Goal: Information Seeking & Learning: Learn about a topic

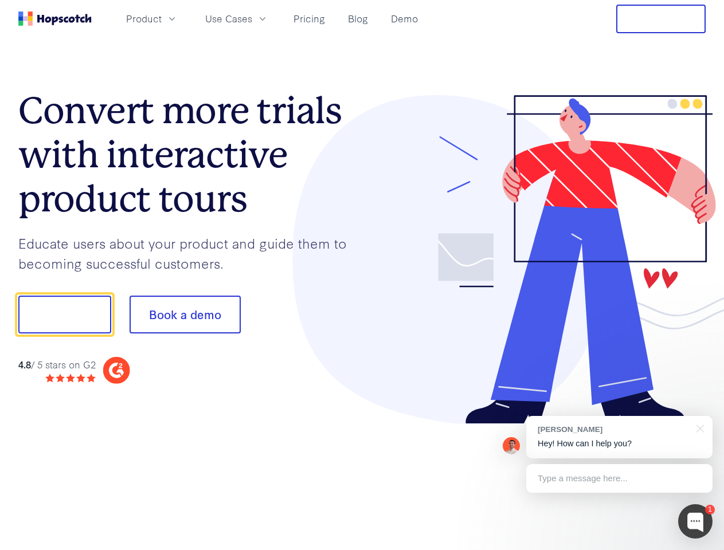
click at [362, 275] on div at bounding box center [534, 260] width 344 height 330
click at [162, 18] on span "Product" at bounding box center [144, 18] width 36 height 14
click at [252, 18] on span "Use Cases" at bounding box center [228, 18] width 47 height 14
click at [661, 19] on button "Free Trial" at bounding box center [660, 19] width 89 height 29
click at [64, 315] on button "Show me!" at bounding box center [64, 315] width 93 height 38
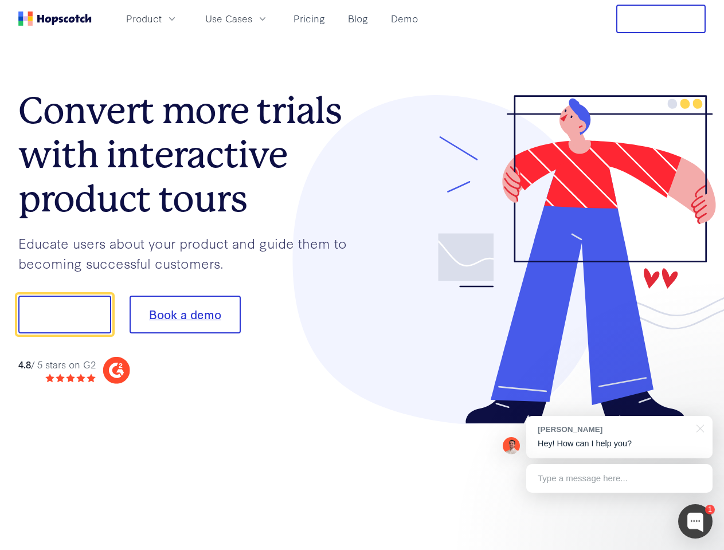
click at [185, 315] on button "Book a demo" at bounding box center [185, 315] width 111 height 38
click at [696, 522] on div at bounding box center [695, 522] width 34 height 34
click at [619, 437] on div "[PERSON_NAME] Hey! How can I help you?" at bounding box center [619, 437] width 186 height 42
click at [698, 428] on div at bounding box center [605, 390] width 215 height 229
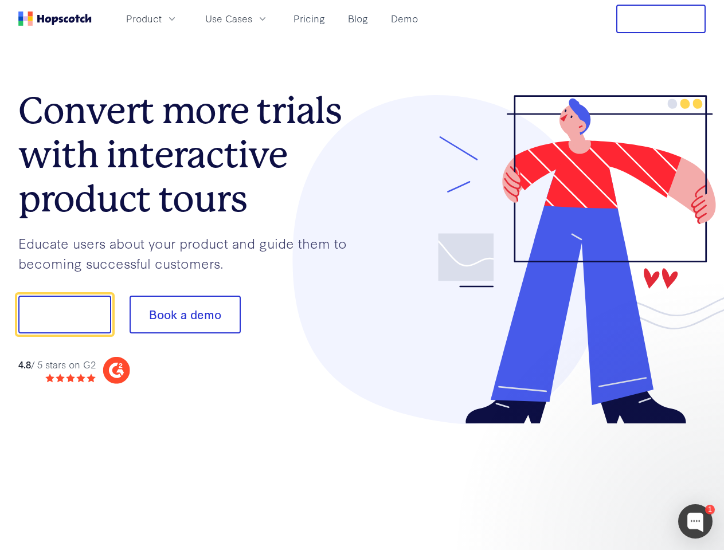
click at [619, 479] on div at bounding box center [605, 390] width 215 height 229
